Goal: Task Accomplishment & Management: Use online tool/utility

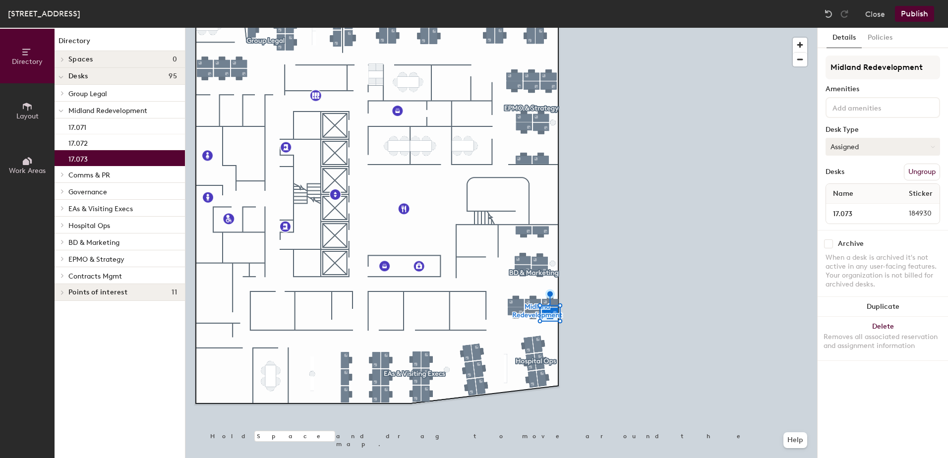
click at [873, 142] on button "Assigned" at bounding box center [882, 147] width 114 height 18
click at [846, 206] on div "Hoteled" at bounding box center [875, 207] width 99 height 15
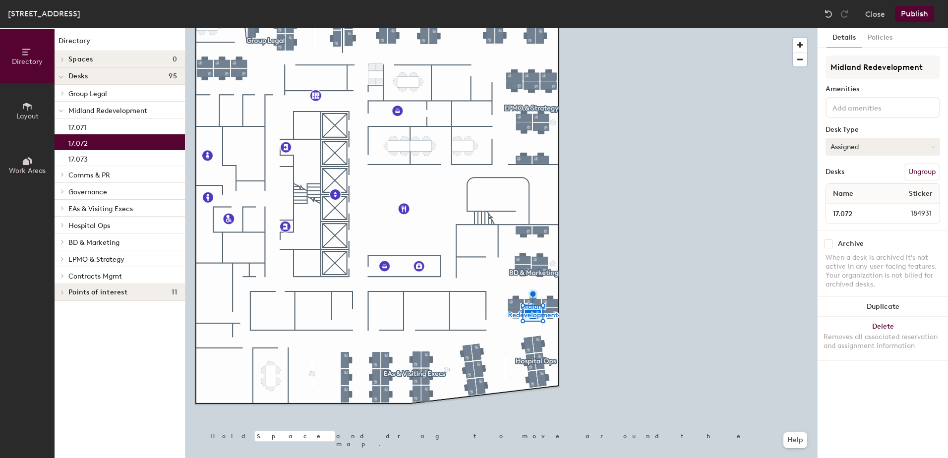
click at [890, 153] on button "Assigned" at bounding box center [882, 147] width 114 height 18
click at [861, 186] on div "Hot" at bounding box center [875, 192] width 99 height 15
click at [869, 142] on button "Hot" at bounding box center [882, 147] width 114 height 18
click at [856, 206] on div "Hoteled" at bounding box center [875, 207] width 99 height 15
click at [511, 28] on div at bounding box center [500, 28] width 631 height 0
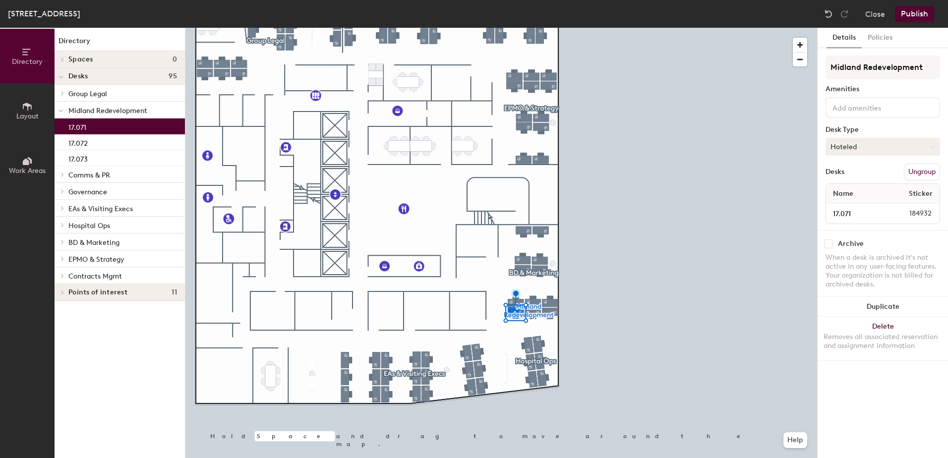
click at [844, 147] on button "Hoteled" at bounding box center [882, 147] width 114 height 18
click at [849, 205] on div "Hoteled" at bounding box center [875, 207] width 99 height 15
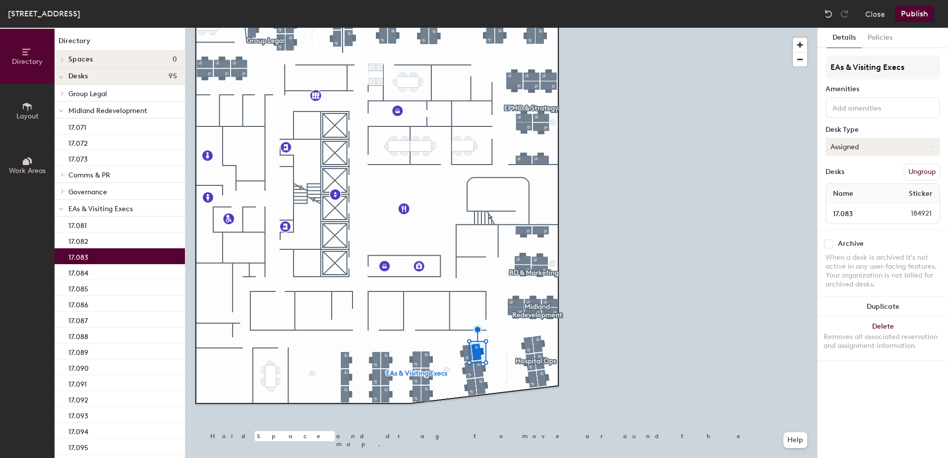
click at [861, 145] on button "Assigned" at bounding box center [882, 147] width 114 height 18
click at [849, 206] on div "Hoteled" at bounding box center [875, 207] width 99 height 15
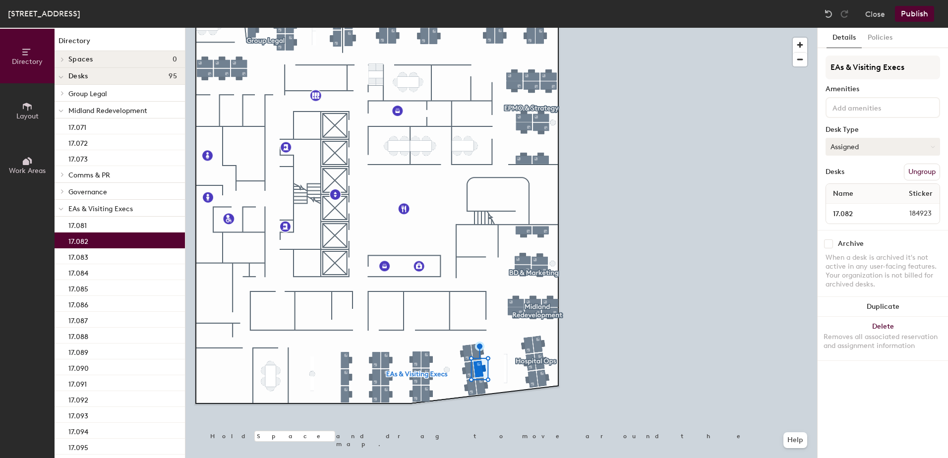
click at [866, 148] on button "Assigned" at bounding box center [882, 147] width 114 height 18
click at [845, 205] on div "Hoteled" at bounding box center [875, 207] width 99 height 15
click at [918, 15] on button "Publish" at bounding box center [914, 14] width 39 height 16
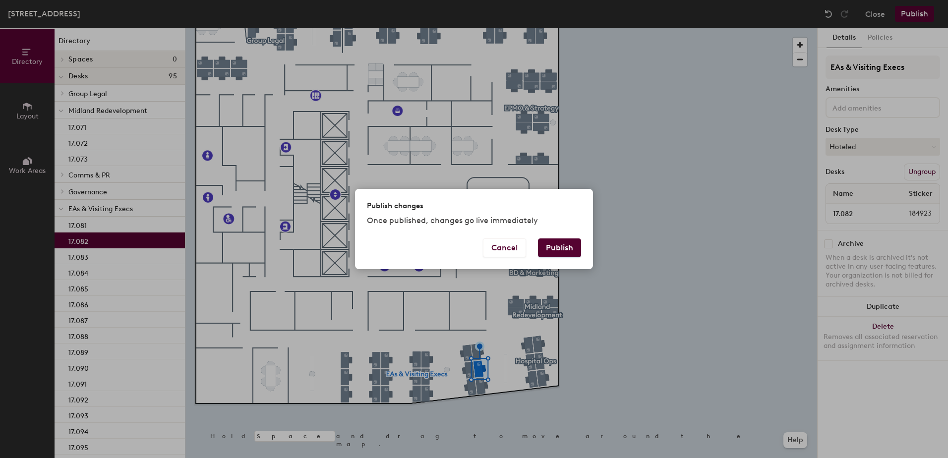
click at [555, 247] on button "Publish" at bounding box center [559, 247] width 43 height 19
